Goal: Obtain resource: Download file/media

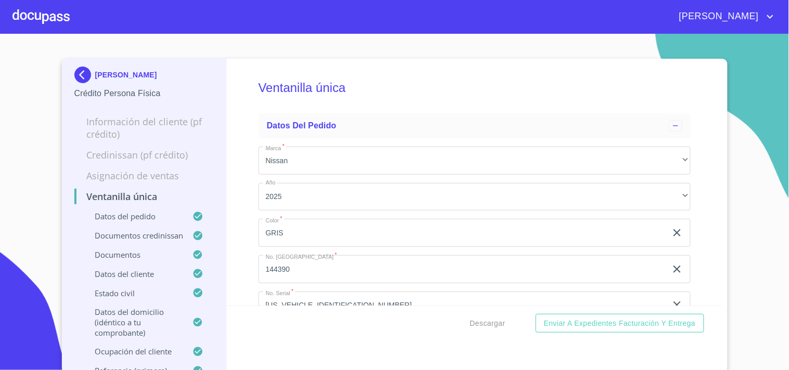
scroll to position [3927, 0]
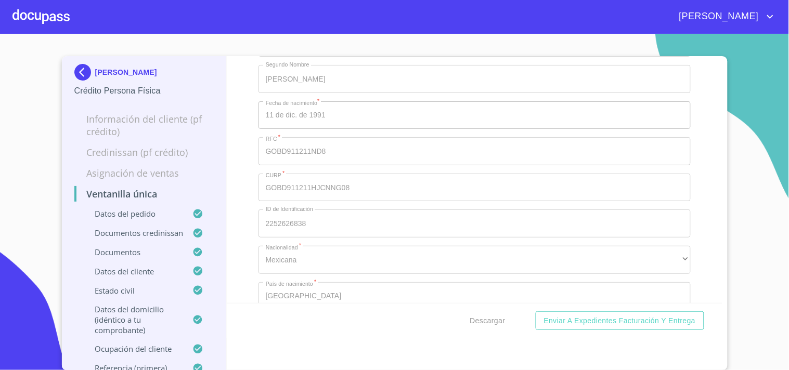
click at [466, 311] on button "Descargar" at bounding box center [488, 320] width 44 height 19
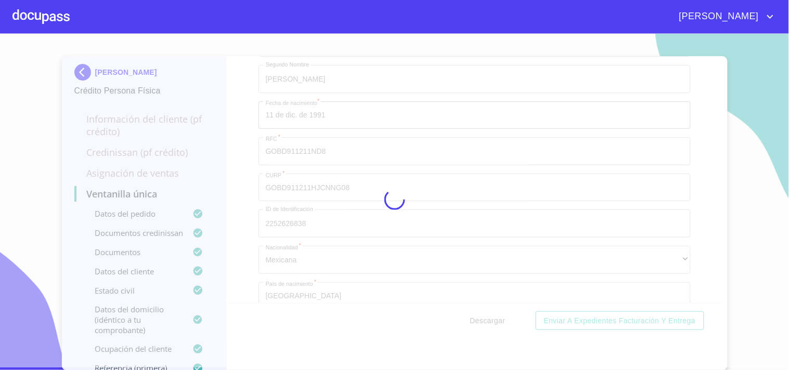
click at [466, 311] on button "Descargar" at bounding box center [488, 320] width 44 height 19
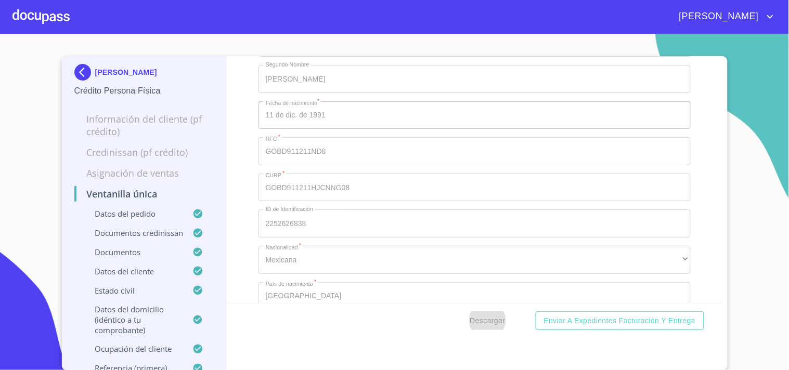
click at [46, 1] on div at bounding box center [40, 16] width 57 height 33
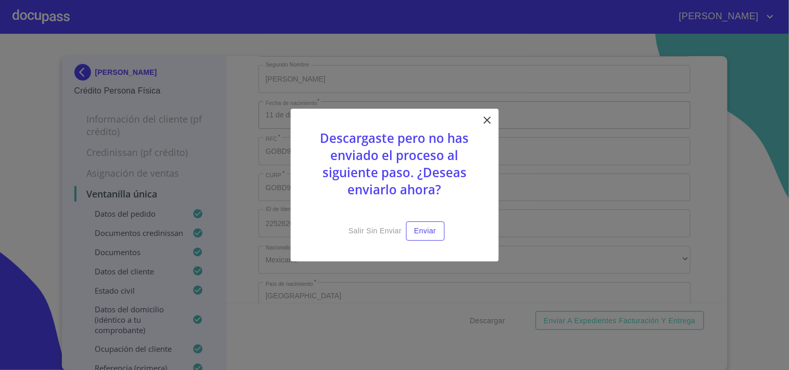
click at [490, 123] on icon at bounding box center [487, 120] width 12 height 12
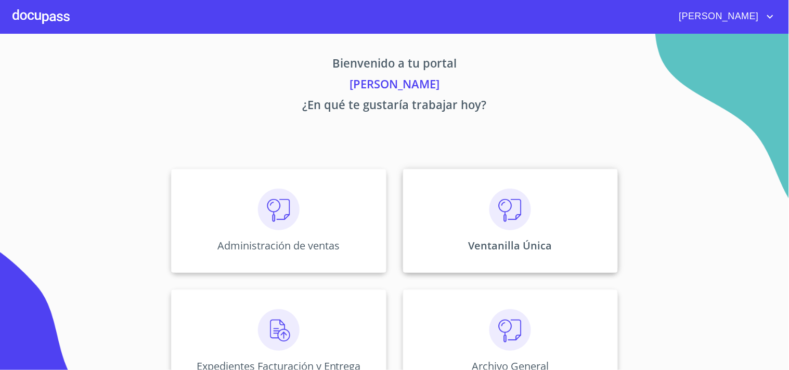
click at [489, 198] on img at bounding box center [510, 210] width 42 height 42
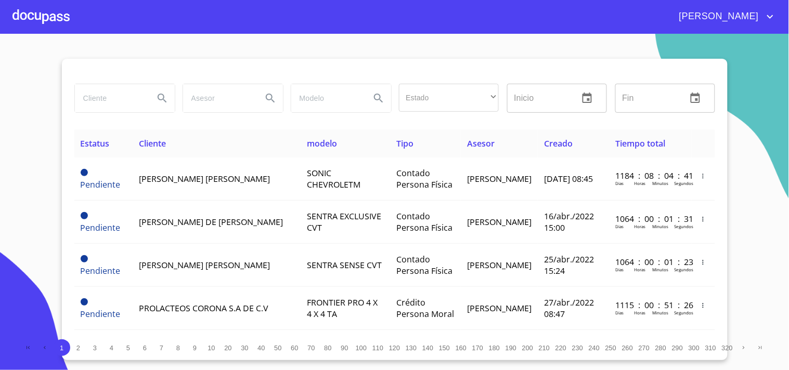
click at [112, 90] on input "search" at bounding box center [110, 98] width 71 height 28
type input "[PERSON_NAME]"
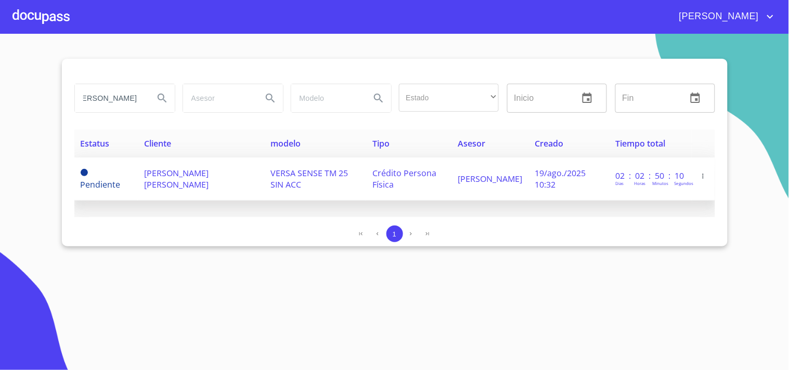
click at [343, 172] on span "VERSA SENSE TM 25 SIN ACC" at bounding box center [308, 178] width 77 height 23
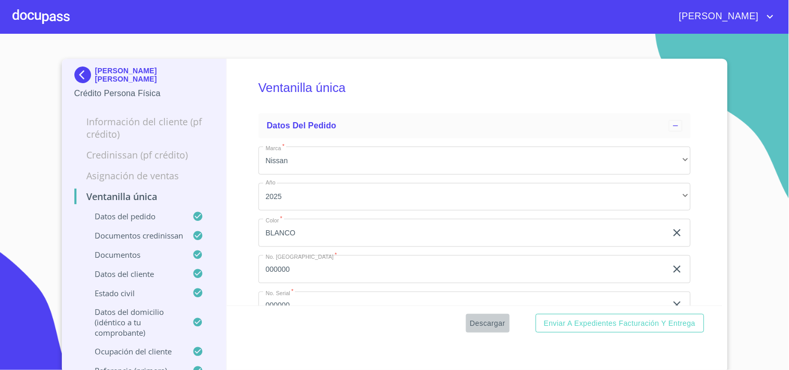
click at [494, 328] on span "Descargar" at bounding box center [487, 323] width 35 height 13
